Goal: Information Seeking & Learning: Learn about a topic

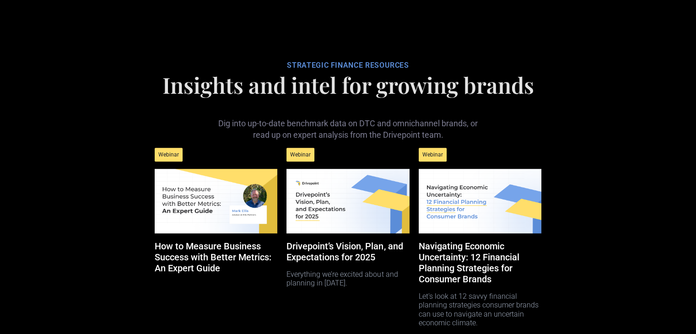
scroll to position [4201, 0]
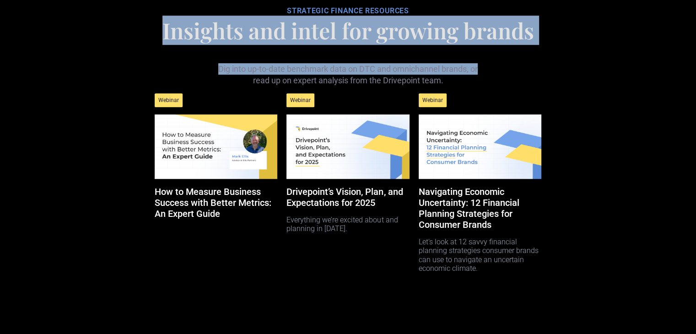
drag, startPoint x: 162, startPoint y: 98, endPoint x: 540, endPoint y: 134, distance: 379.9
click at [540, 134] on div "STRATEGIC FINANCE RESOURCES Insights and intel for growing brands Dig into up-t…" at bounding box center [348, 149] width 396 height 330
click at [505, 86] on div "Dig into up-to-date benchmark data on DTC and omnichannel brands, or read up on…" at bounding box center [348, 68] width 396 height 38
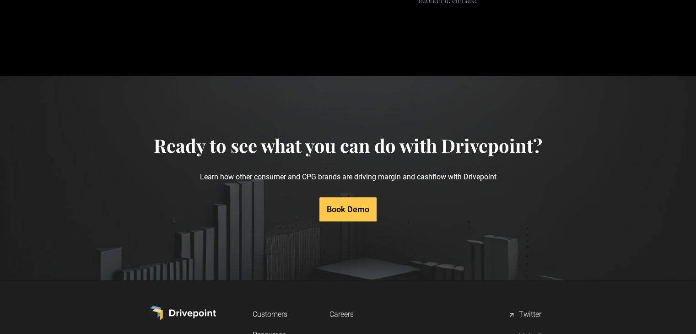
scroll to position [4473, 0]
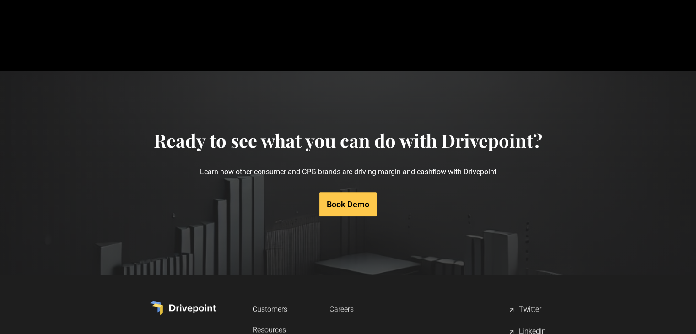
drag, startPoint x: 538, startPoint y: 77, endPoint x: 377, endPoint y: 33, distance: 167.0
click at [348, 164] on section "Ready to see what you can do with Drivepoint? Learn how other consumer and CPG …" at bounding box center [348, 173] width 696 height 204
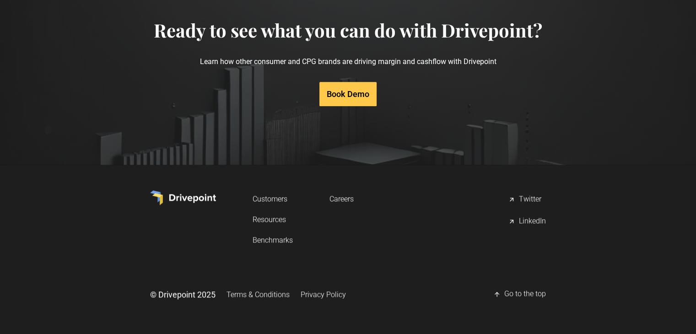
click at [284, 215] on link "Resources" at bounding box center [273, 219] width 40 height 17
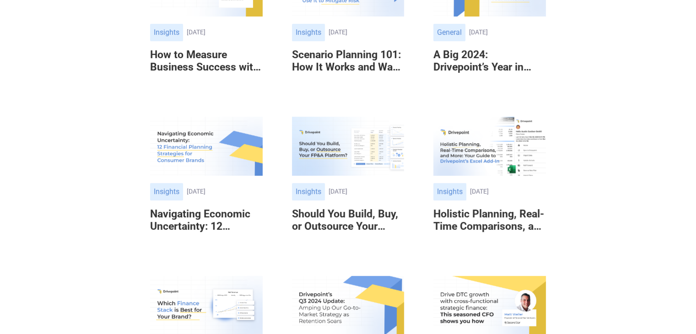
scroll to position [440, 0]
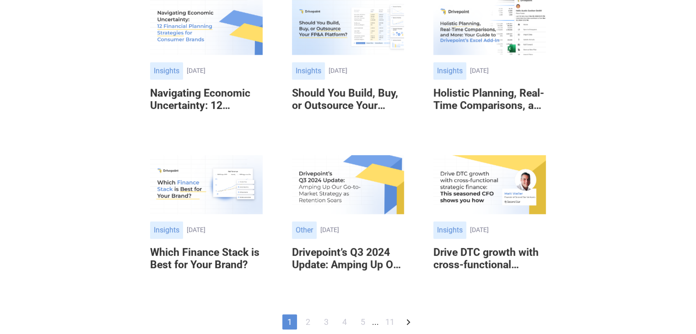
click at [393, 323] on link "11" at bounding box center [390, 322] width 18 height 15
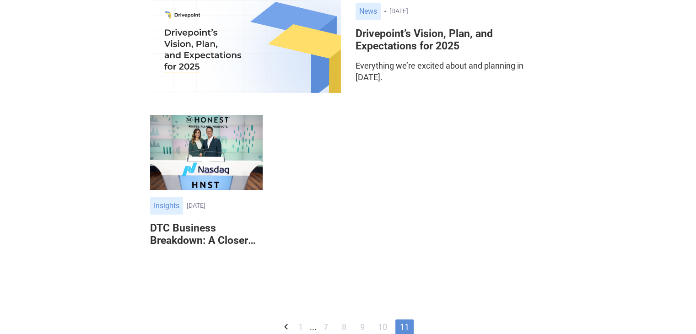
scroll to position [233, 0]
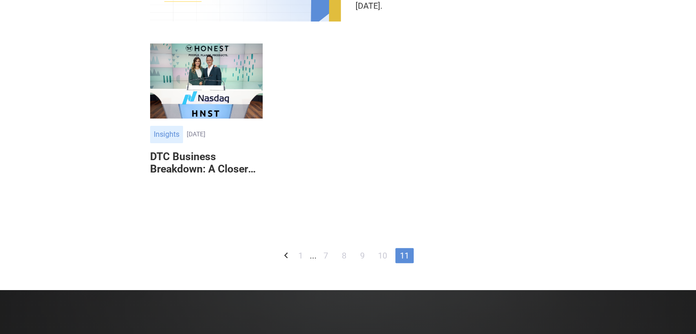
click at [377, 257] on link "10" at bounding box center [383, 255] width 18 height 15
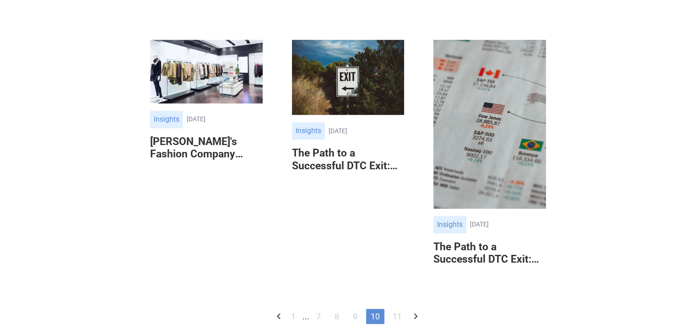
scroll to position [589, 0]
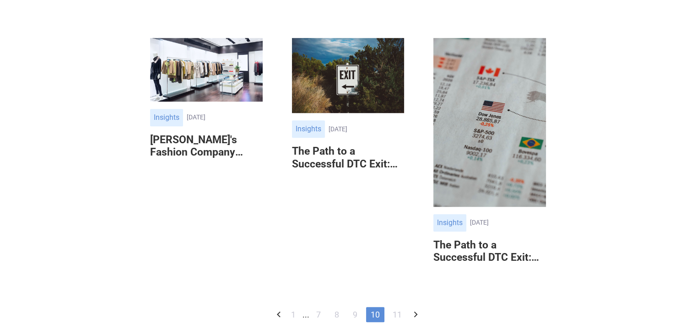
click at [363, 311] on div "1 ... 7 8 9 10 11" at bounding box center [346, 314] width 124 height 15
click at [357, 311] on link "9" at bounding box center [355, 314] width 15 height 15
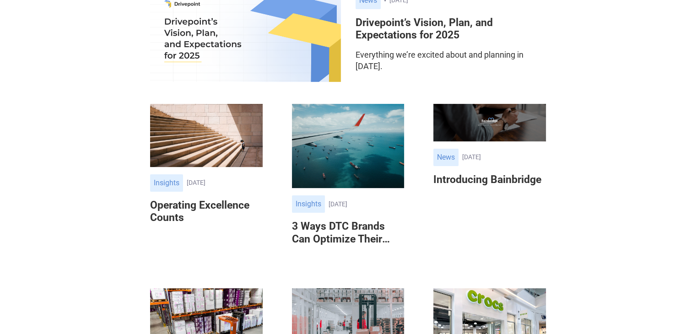
scroll to position [69, 0]
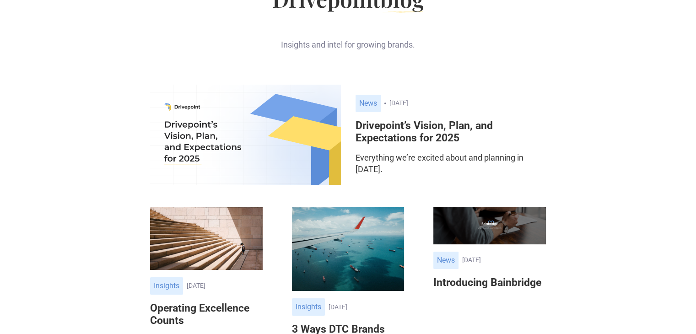
click at [224, 240] on img at bounding box center [206, 238] width 113 height 63
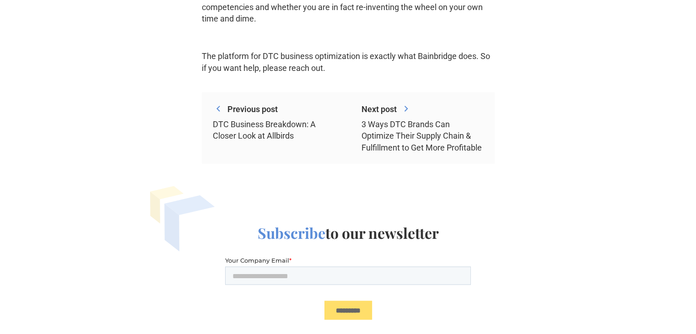
scroll to position [1710, 0]
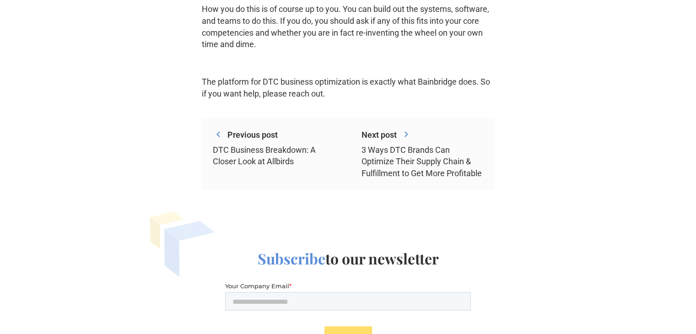
click at [204, 88] on p "The platform for DTC business optimization is exactly what Bainbridge does. So …" at bounding box center [348, 87] width 293 height 23
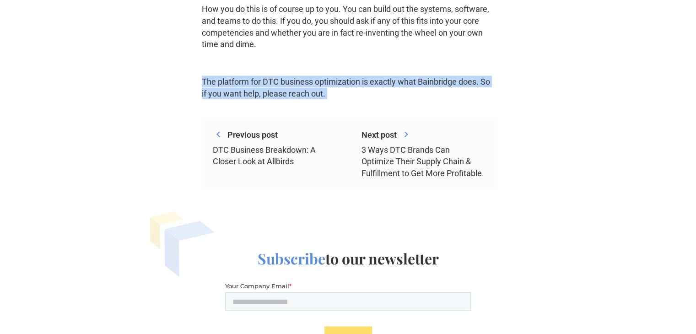
click at [204, 88] on p "The platform for DTC business optimization is exactly what Bainbridge does. So …" at bounding box center [348, 87] width 293 height 23
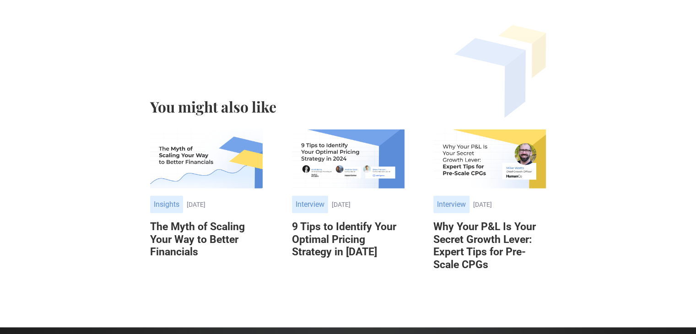
scroll to position [2056, 0]
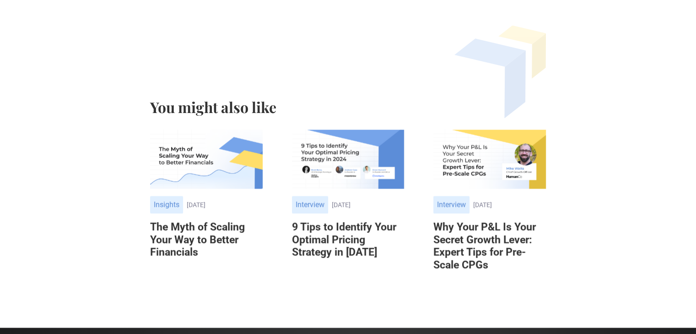
click at [483, 253] on h6 "Why Your P&L Is Your Secret Growth Lever: Expert Tips for Pre-Scale CPGs" at bounding box center [490, 246] width 113 height 50
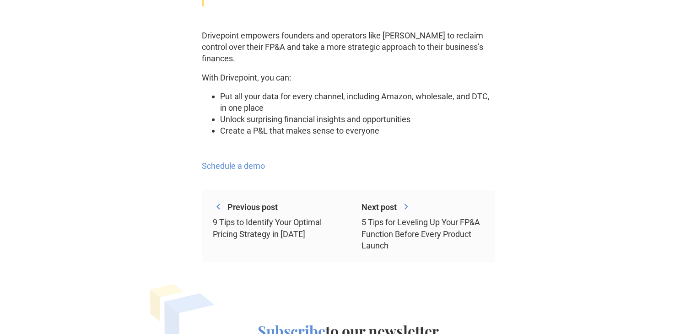
scroll to position [2146, 0]
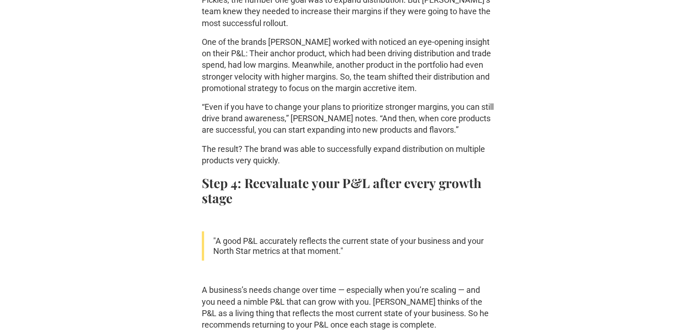
scroll to position [1842, 0]
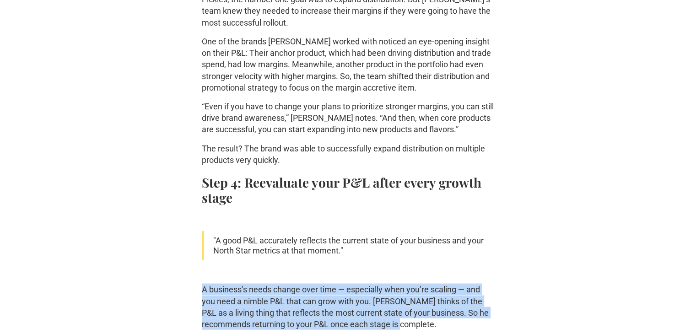
drag, startPoint x: 200, startPoint y: 211, endPoint x: 399, endPoint y: 245, distance: 202.1
click at [384, 284] on p "A business’s needs change over time — especially when you’re scaling — and you …" at bounding box center [348, 307] width 293 height 46
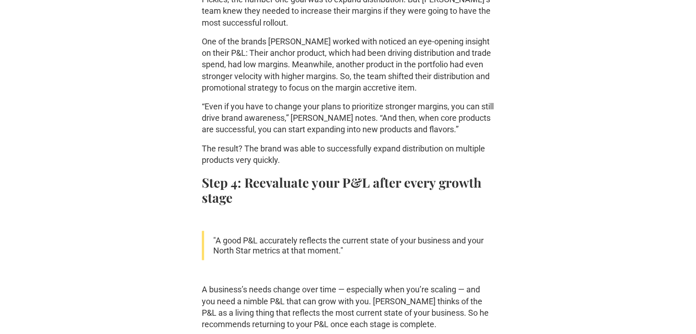
click at [384, 284] on p "A business’s needs change over time — especially when you’re scaling — and you …" at bounding box center [348, 307] width 293 height 46
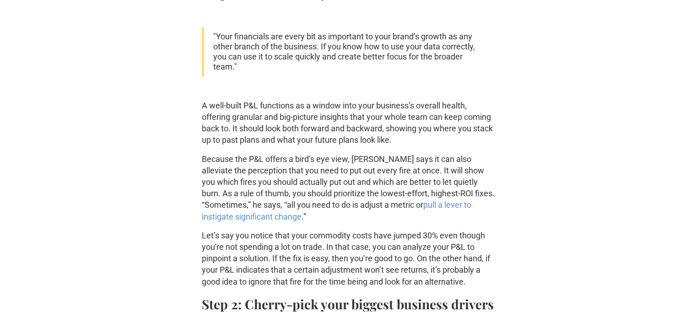
scroll to position [855, 0]
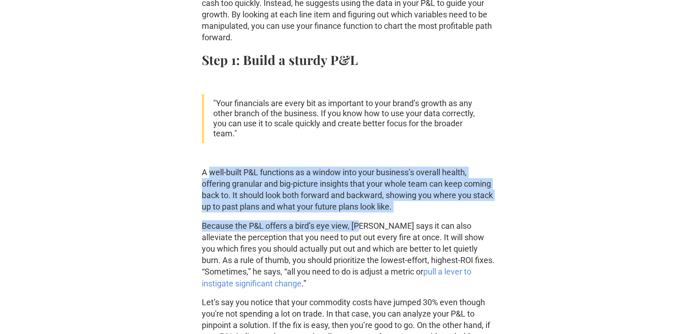
drag, startPoint x: 208, startPoint y: 130, endPoint x: 363, endPoint y: 173, distance: 160.4
click at [247, 220] on p "Because the P&L offers a bird’s eye view, Mike says it can also alleviate the p…" at bounding box center [348, 254] width 293 height 69
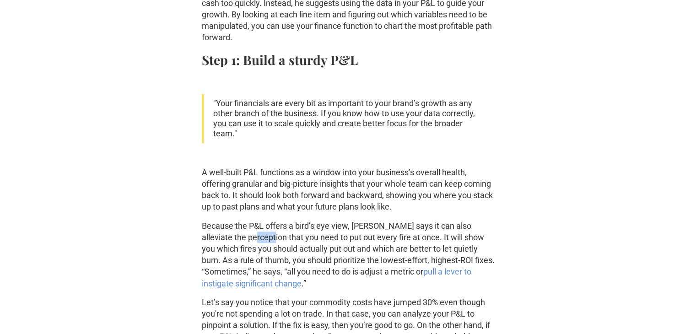
click at [247, 220] on p "Because the P&L offers a bird’s eye view, Mike says it can also alleviate the p…" at bounding box center [348, 254] width 293 height 69
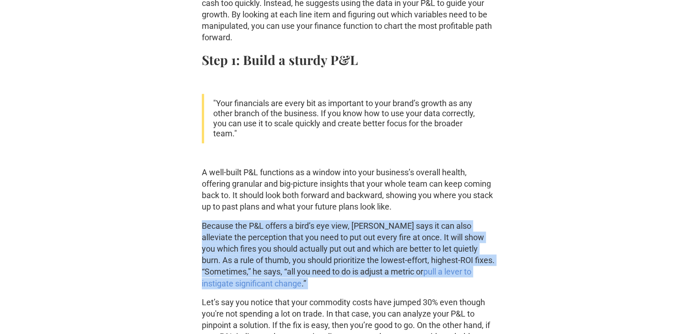
click at [247, 220] on p "Because the P&L offers a bird’s eye view, Mike says it can also alleviate the p…" at bounding box center [348, 254] width 293 height 69
click at [297, 220] on p "Because the P&L offers a bird’s eye view, Mike says it can also alleviate the p…" at bounding box center [348, 254] width 293 height 69
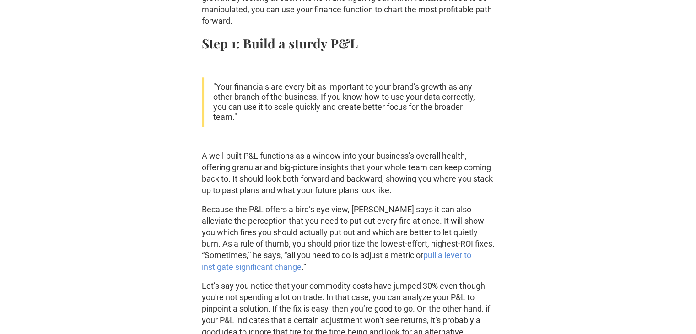
scroll to position [874, 0]
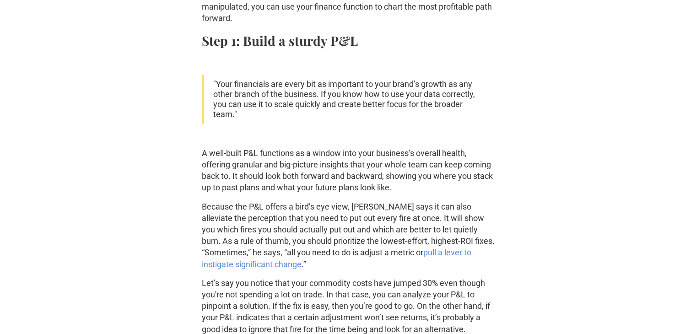
drag, startPoint x: 206, startPoint y: 160, endPoint x: 385, endPoint y: 224, distance: 190.4
click at [385, 224] on p "Because the P&L offers a bird’s eye view, Mike says it can also alleviate the p…" at bounding box center [348, 235] width 293 height 69
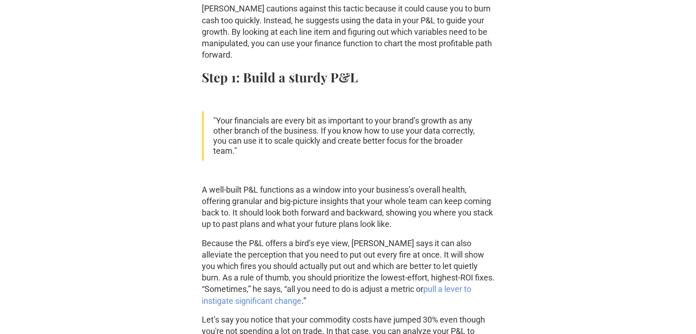
scroll to position [837, 0]
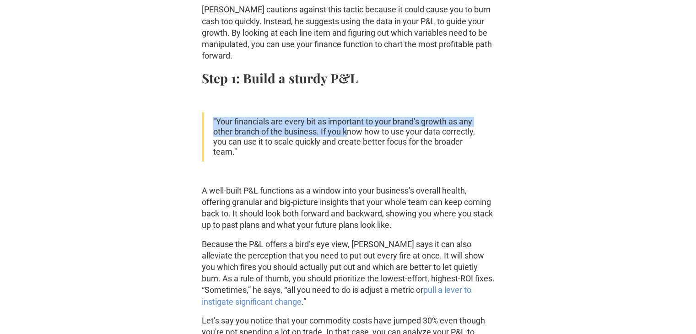
drag, startPoint x: 214, startPoint y: 78, endPoint x: 385, endPoint y: 91, distance: 171.3
click at [385, 112] on blockquote ""Your financials are every bit as important to your brand’s growth as any other…" at bounding box center [348, 136] width 293 height 49
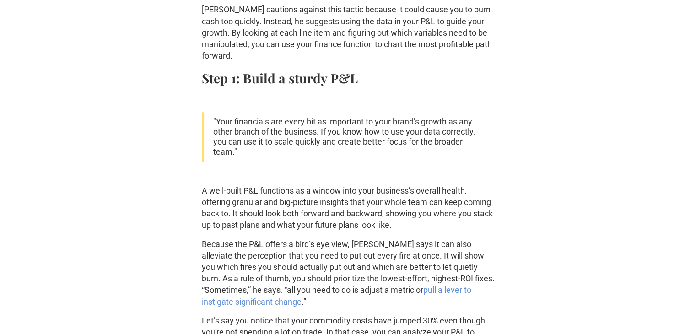
click at [329, 112] on blockquote ""Your financials are every bit as important to your brand’s growth as any other…" at bounding box center [348, 136] width 293 height 49
click at [291, 112] on blockquote ""Your financials are every bit as important to your brand’s growth as any other…" at bounding box center [348, 136] width 293 height 49
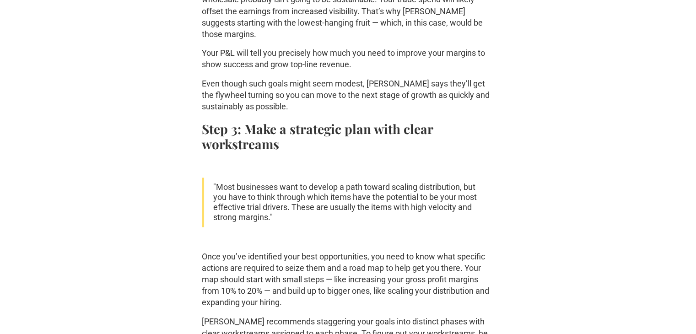
scroll to position [1577, 0]
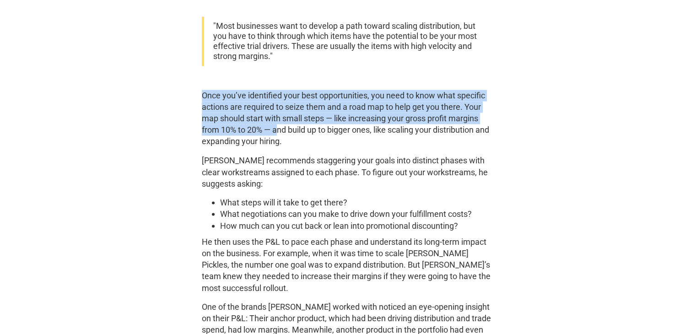
drag, startPoint x: 194, startPoint y: 17, endPoint x: 280, endPoint y: 68, distance: 100.0
click at [280, 90] on p "Once you’ve identified your best opportunities, you need to know what specific …" at bounding box center [348, 119] width 293 height 58
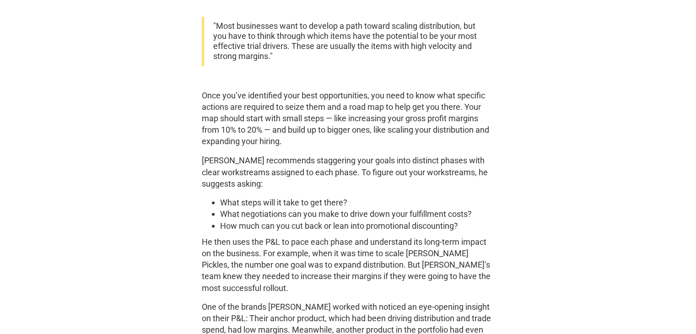
click at [280, 90] on p "Once you’ve identified your best opportunities, you need to know what specific …" at bounding box center [348, 119] width 293 height 58
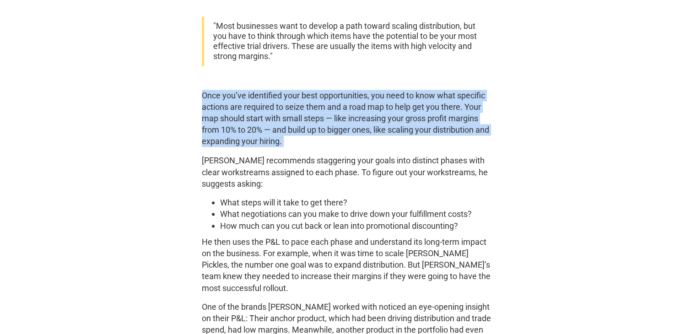
click at [298, 90] on p "Once you’ve identified your best opportunities, you need to know what specific …" at bounding box center [348, 119] width 293 height 58
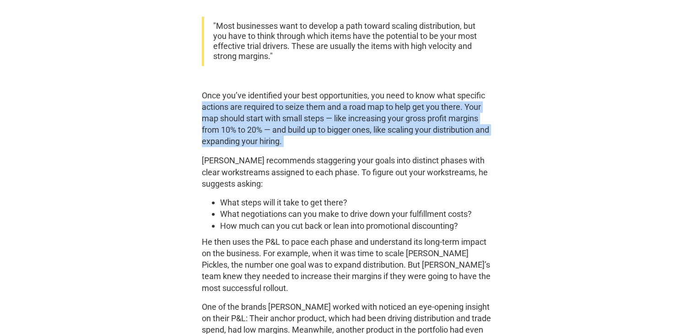
drag, startPoint x: 298, startPoint y: 76, endPoint x: 168, endPoint y: 37, distance: 136.0
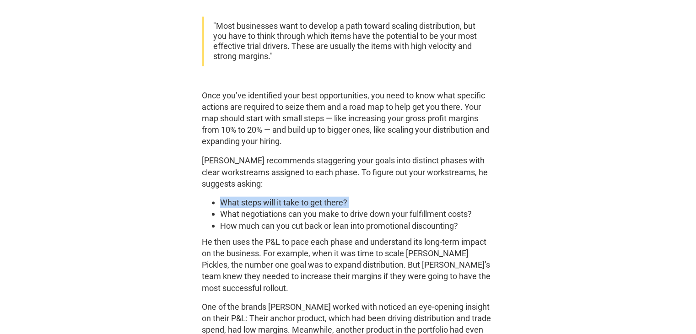
click at [205, 196] on ul "What steps will it take to get there? What negotiations can you make to drive d…" at bounding box center [348, 213] width 293 height 35
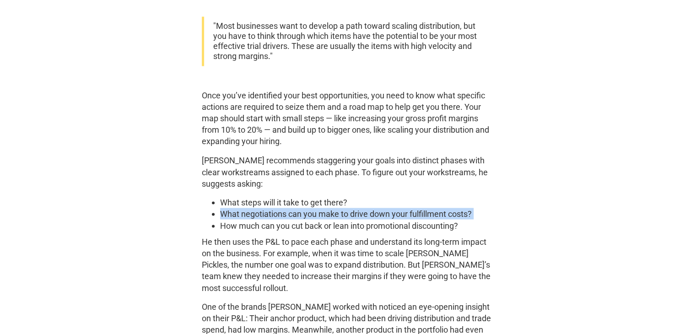
click at [211, 196] on ul "What steps will it take to get there? What negotiations can you make to drive d…" at bounding box center [348, 213] width 293 height 35
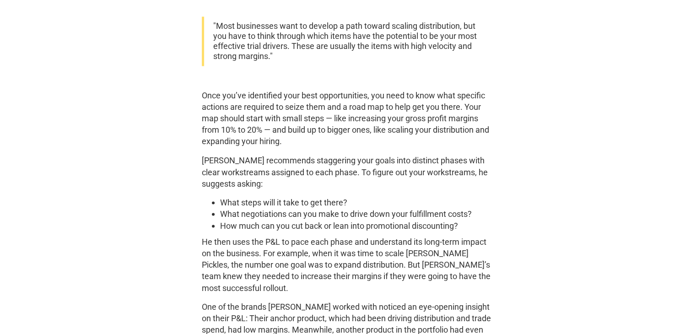
click at [211, 196] on ul "What steps will it take to get there? What negotiations can you make to drive d…" at bounding box center [348, 213] width 293 height 35
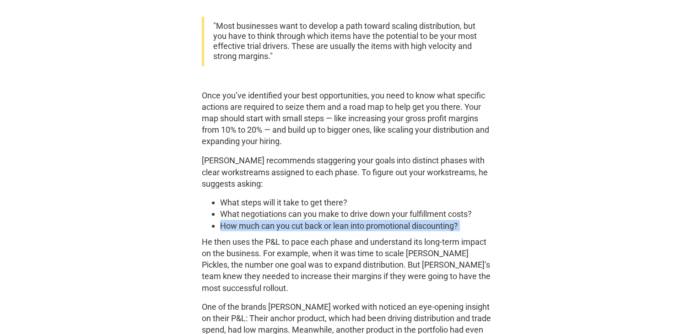
click at [211, 196] on ul "What steps will it take to get there? What negotiations can you make to drive d…" at bounding box center [348, 213] width 293 height 35
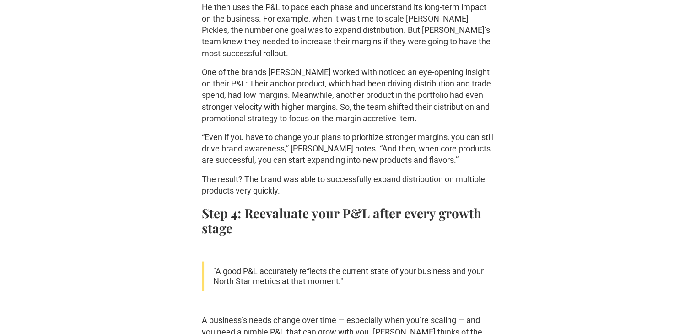
scroll to position [1811, 0]
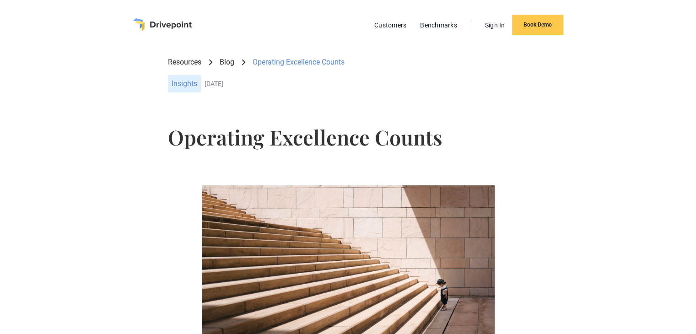
click at [229, 61] on link "Blog" at bounding box center [227, 62] width 15 height 10
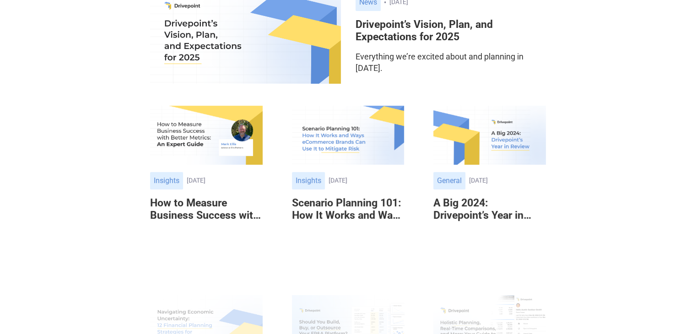
scroll to position [302, 0]
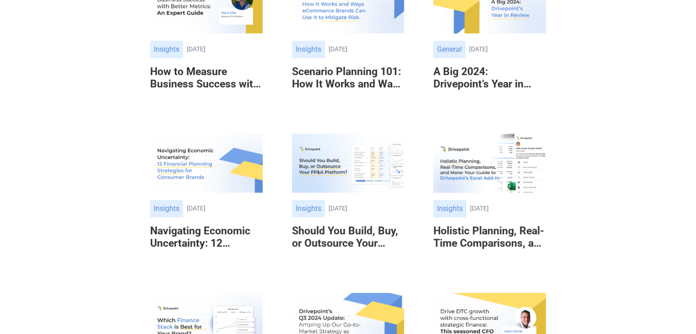
click at [502, 178] on img at bounding box center [490, 163] width 113 height 59
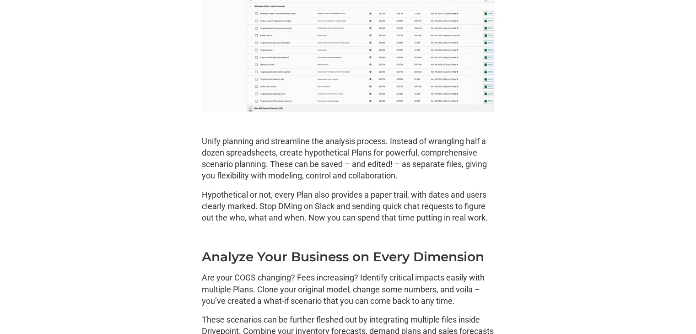
scroll to position [1861, 0]
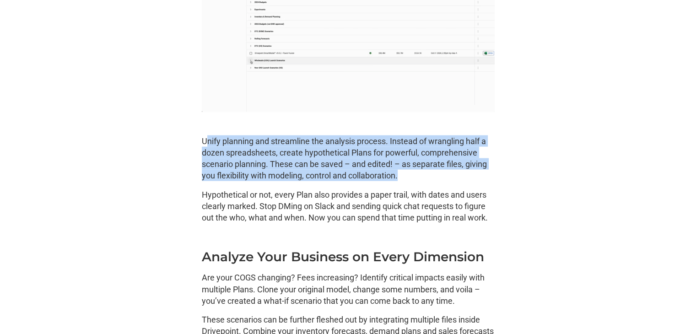
drag, startPoint x: 216, startPoint y: 155, endPoint x: 442, endPoint y: 191, distance: 229.5
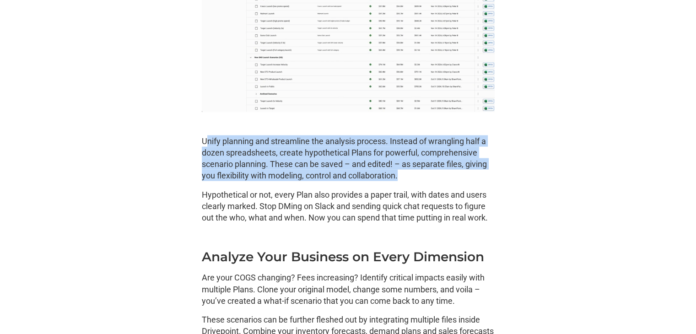
click at [442, 182] on p "Unify planning and streamline the analysis process. Instead of wrangling half a…" at bounding box center [348, 159] width 293 height 46
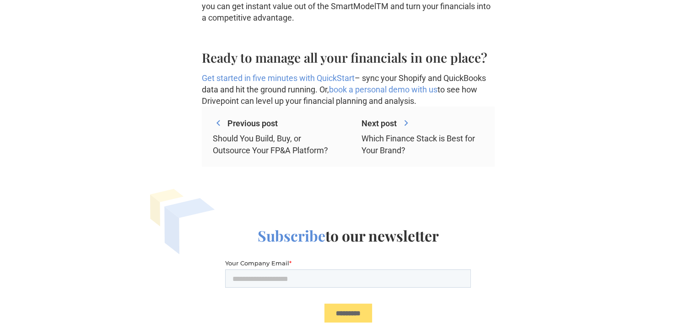
scroll to position [660, 0]
